Goal: Task Accomplishment & Management: Manage account settings

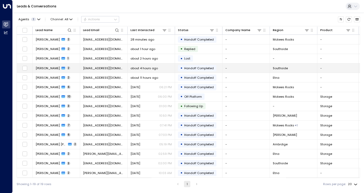
click at [80, 67] on td "[PERSON_NAME] 2" at bounding box center [56, 67] width 47 height 9
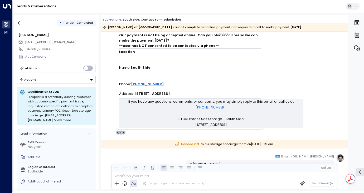
scroll to position [314, 0]
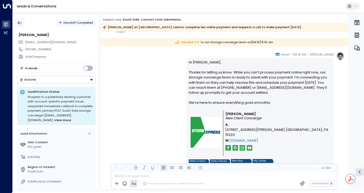
click at [22, 23] on button "button" at bounding box center [19, 22] width 9 height 9
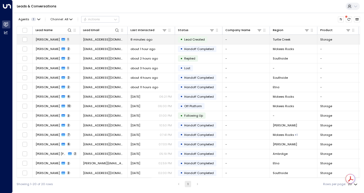
click at [177, 40] on td "• Lead Created" at bounding box center [198, 39] width 47 height 9
click at [261, 41] on td "-" at bounding box center [245, 39] width 47 height 9
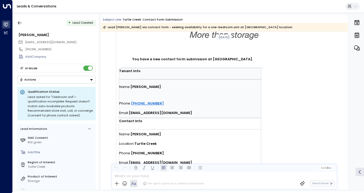
scroll to position [67, 0]
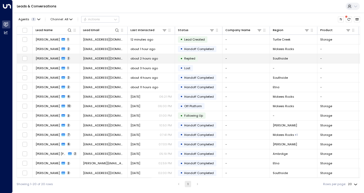
click at [75, 59] on td "[PERSON_NAME] 2" at bounding box center [56, 58] width 47 height 9
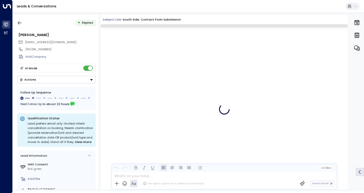
scroll to position [256, 0]
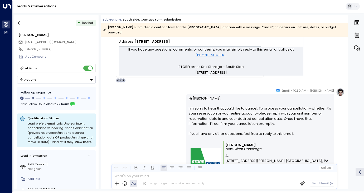
click at [85, 81] on button "Actions" at bounding box center [56, 80] width 79 height 8
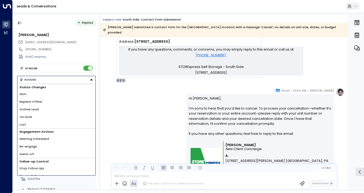
scroll to position [0, 0]
click at [21, 24] on icon "button" at bounding box center [19, 22] width 5 height 5
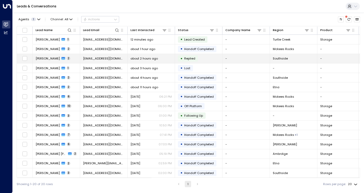
click at [196, 57] on span "Replied" at bounding box center [189, 58] width 15 height 4
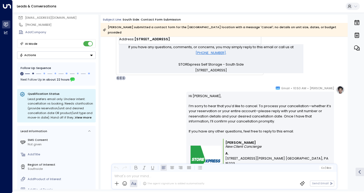
scroll to position [24, 0]
click at [81, 56] on button "Actions" at bounding box center [56, 56] width 79 height 8
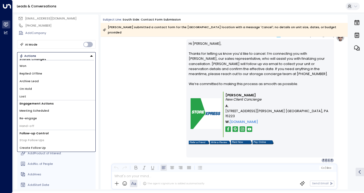
scroll to position [0, 0]
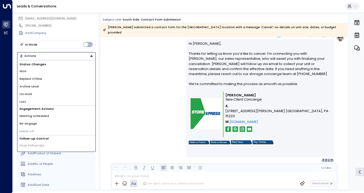
click at [92, 54] on icon "Button group with a nested menu" at bounding box center [92, 56] width 4 height 4
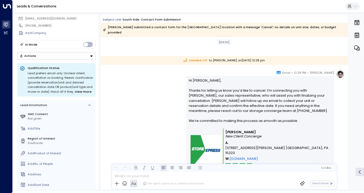
scroll to position [435, 0]
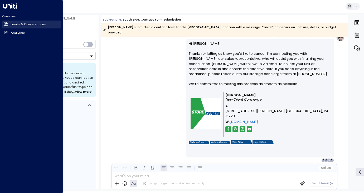
click at [10, 23] on link "Leads & Conversations Leads & Conversations" at bounding box center [31, 25] width 59 height 8
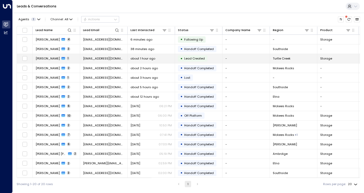
click at [75, 58] on td "[PERSON_NAME] 1" at bounding box center [56, 58] width 47 height 9
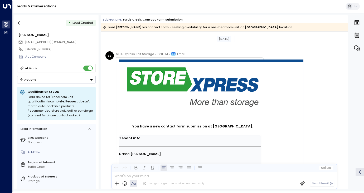
click at [62, 80] on button "Actions" at bounding box center [56, 80] width 79 height 8
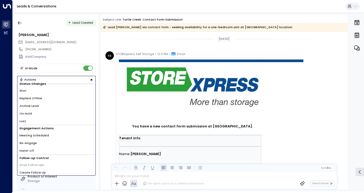
scroll to position [5, 0]
click at [39, 141] on li "Re-engage" at bounding box center [56, 142] width 78 height 8
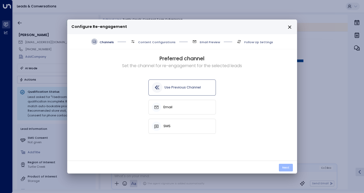
click at [285, 169] on button "Next" at bounding box center [286, 168] width 14 height 8
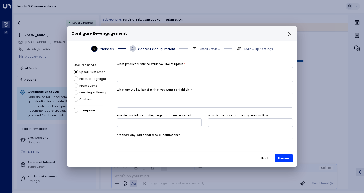
click at [289, 35] on icon "close" at bounding box center [289, 34] width 5 height 5
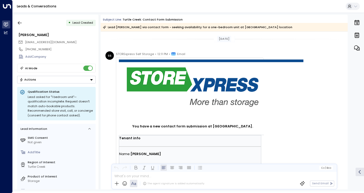
click at [79, 78] on button "Actions" at bounding box center [56, 80] width 79 height 8
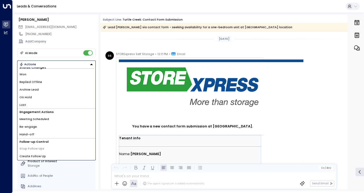
scroll to position [24, 0]
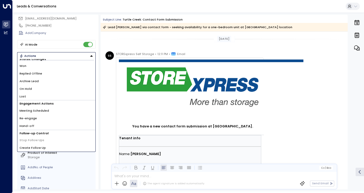
click at [39, 125] on li "Hand-off" at bounding box center [56, 126] width 78 height 8
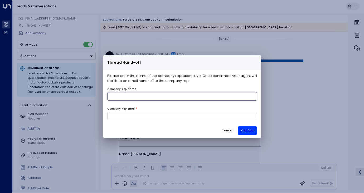
click at [167, 94] on input "name" at bounding box center [182, 96] width 150 height 8
type input "*"
type input "*******"
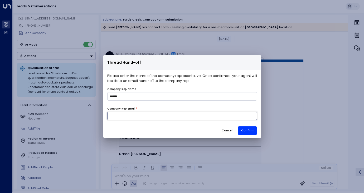
click at [149, 115] on input at bounding box center [182, 116] width 150 height 8
click at [121, 115] on input "**********" at bounding box center [182, 116] width 150 height 8
type input "**********"
click at [247, 130] on button "Confirm" at bounding box center [247, 130] width 19 height 8
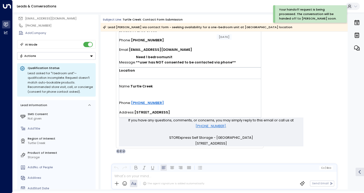
scroll to position [187, 0]
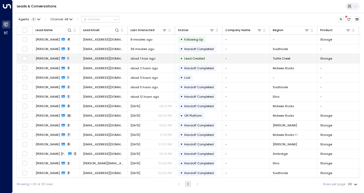
click at [195, 59] on span "Lead Created" at bounding box center [194, 58] width 21 height 4
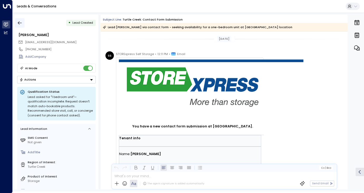
click at [19, 24] on icon "button" at bounding box center [19, 22] width 5 height 5
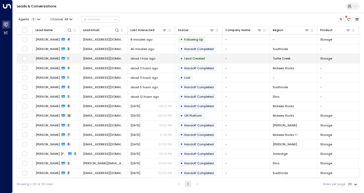
click at [64, 58] on td "[PERSON_NAME] 1" at bounding box center [56, 58] width 47 height 9
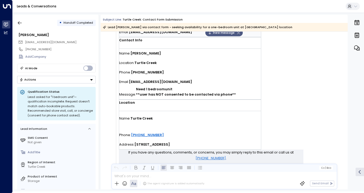
scroll to position [106, 0]
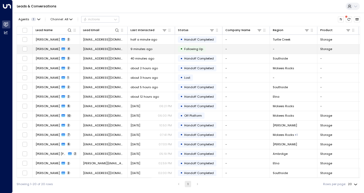
click at [58, 50] on span "[PERSON_NAME]" at bounding box center [48, 49] width 24 height 4
